Goal: Transaction & Acquisition: Purchase product/service

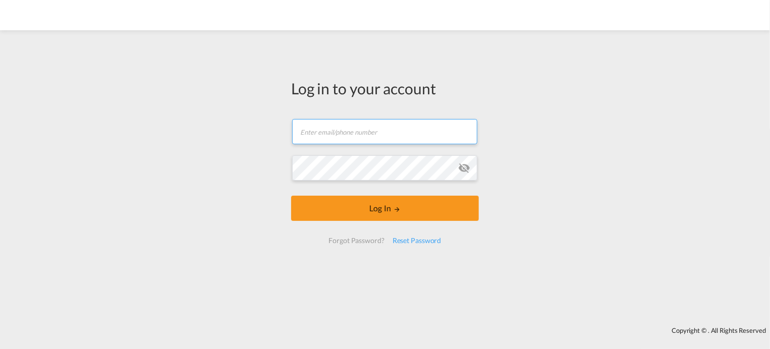
type input "[PERSON_NAME][EMAIL_ADDRESS][DOMAIN_NAME]"
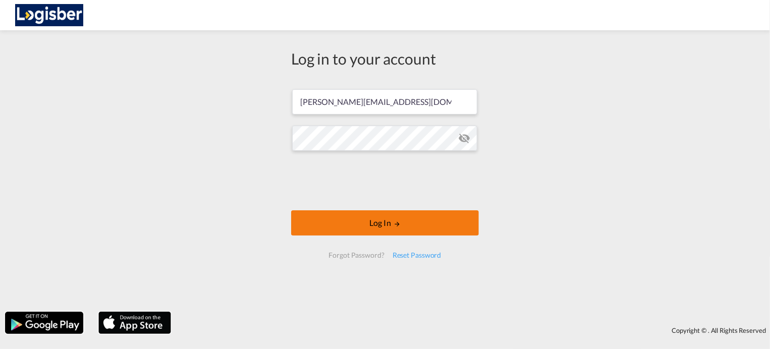
click at [388, 221] on button "Log In" at bounding box center [385, 222] width 188 height 25
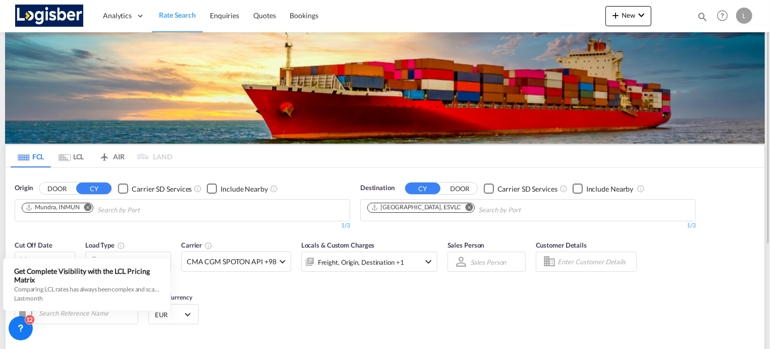
click at [87, 204] on md-icon "Remove" at bounding box center [88, 207] width 8 height 8
click at [466, 206] on md-icon "Remove" at bounding box center [470, 207] width 8 height 8
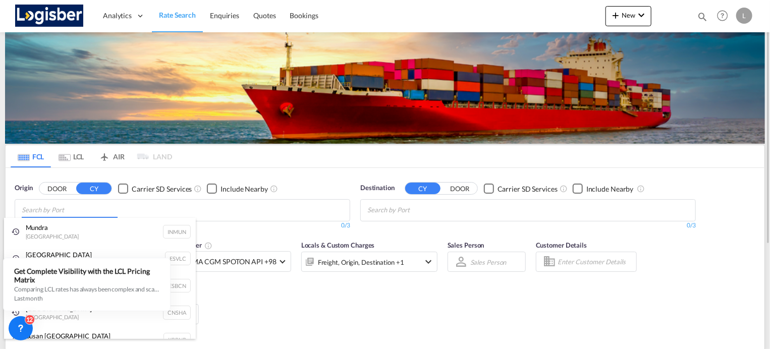
click at [167, 213] on body "Analytics Dashboard Rate Search Enquiries Quotes Bookings" at bounding box center [385, 174] width 770 height 349
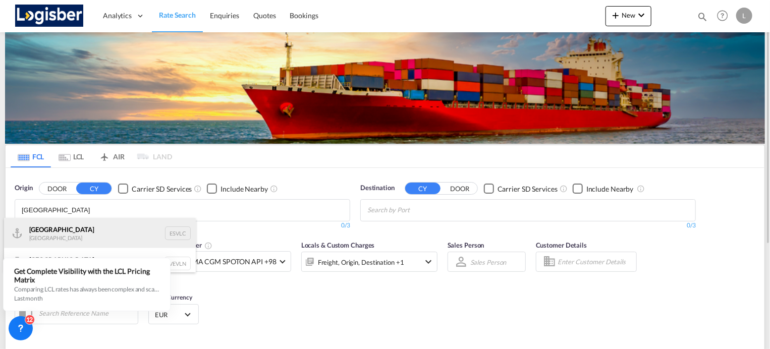
type input "[GEOGRAPHIC_DATA]"
click at [133, 238] on div "Valencia [GEOGRAPHIC_DATA] ESVLC" at bounding box center [100, 233] width 192 height 30
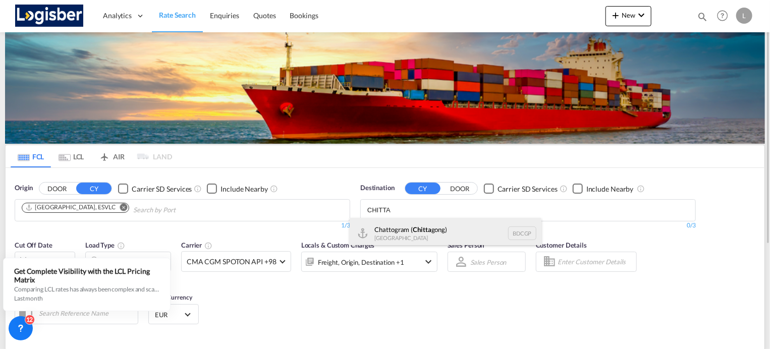
type input "CHITTA"
click at [426, 226] on div "Chattogram ( [PERSON_NAME]) [GEOGRAPHIC_DATA] BDCGP" at bounding box center [446, 233] width 192 height 30
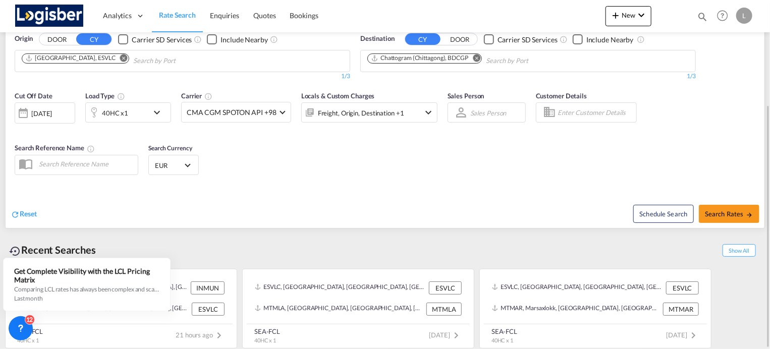
scroll to position [99, 0]
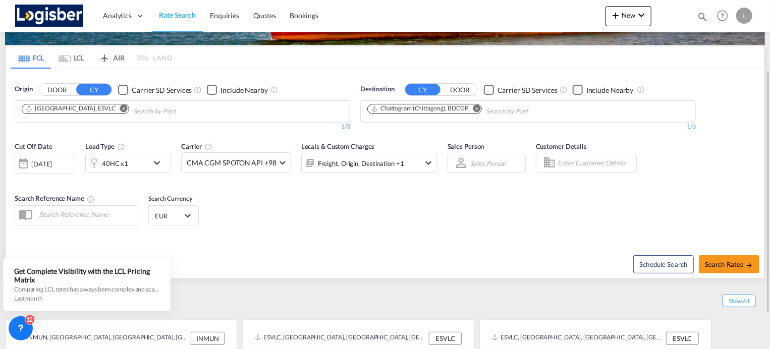
click at [155, 163] on md-icon "icon-chevron-down" at bounding box center [159, 163] width 17 height 12
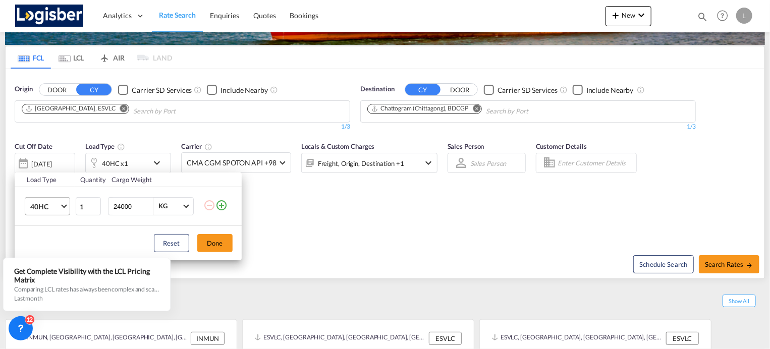
click at [63, 204] on span "Choose: \a40HC" at bounding box center [64, 205] width 6 height 6
click at [56, 159] on md-option "20GP" at bounding box center [56, 158] width 69 height 24
click at [114, 206] on input "24000" at bounding box center [132, 206] width 40 height 17
type input "14000"
click at [211, 239] on button "Done" at bounding box center [214, 243] width 35 height 18
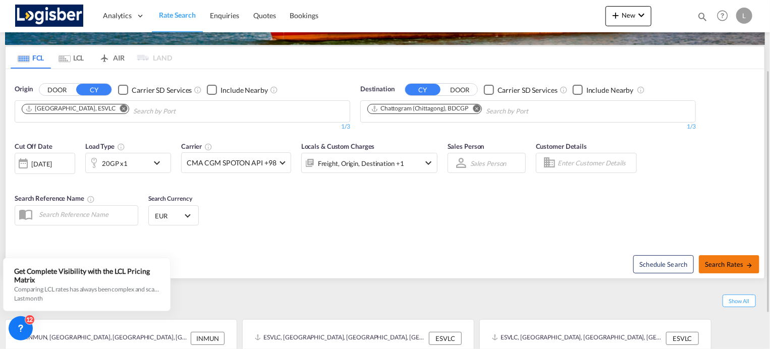
click at [728, 263] on span "Search Rates" at bounding box center [729, 264] width 48 height 8
type input "ESVLC to BDCGP / [DATE]"
